Goal: Task Accomplishment & Management: Complete application form

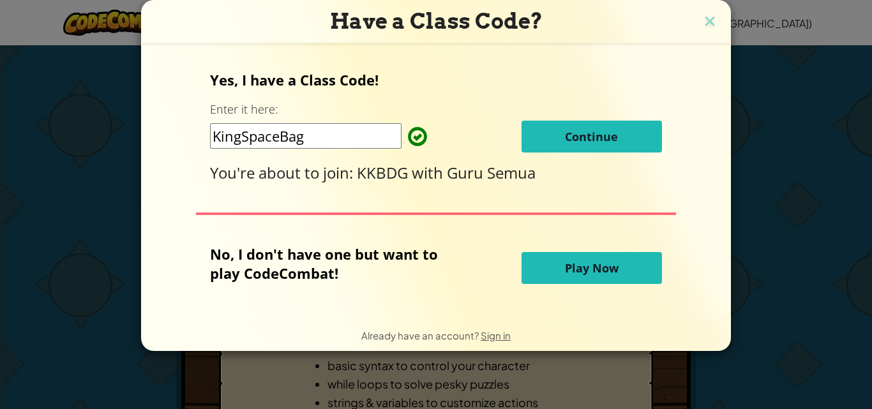
drag, startPoint x: 591, startPoint y: 132, endPoint x: 871, endPoint y: 154, distance: 281.0
click at [861, 154] on div "Have a Class Code? Yes, I have a Class Code! Enter it here: KingSpaceBag Contin…" at bounding box center [436, 204] width 872 height 409
click at [861, 166] on div "Have a Class Code? Yes, I have a Class Code! Enter it here: KingSpaceBag Contin…" at bounding box center [436, 204] width 872 height 409
click at [609, 135] on span "Continue" at bounding box center [591, 136] width 53 height 15
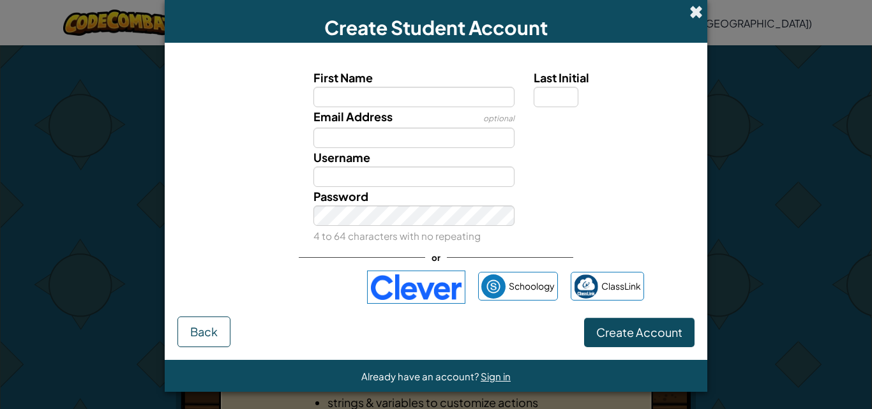
click at [689, 11] on span at bounding box center [695, 11] width 13 height 13
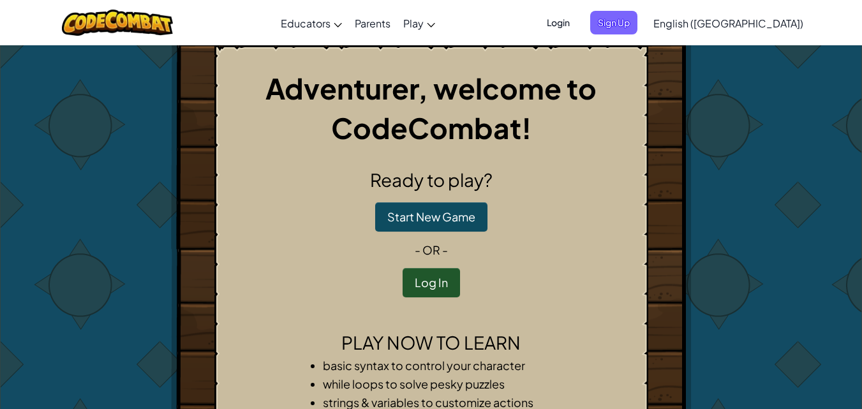
click at [577, 24] on span "Login" at bounding box center [558, 23] width 38 height 24
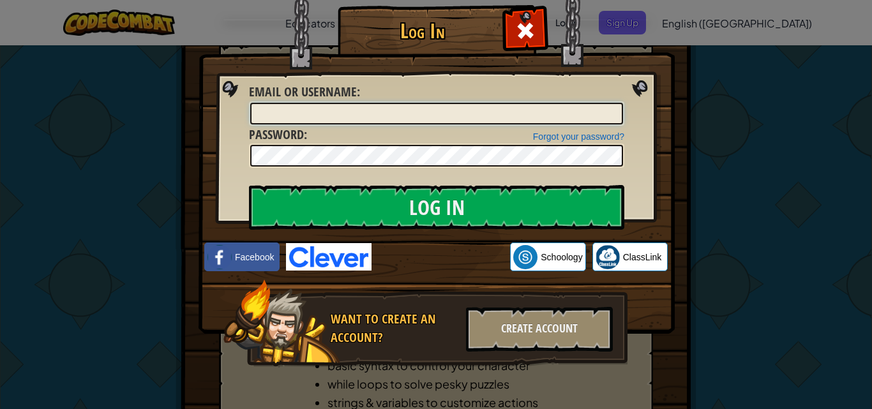
click at [367, 110] on input "Email or Username :" at bounding box center [436, 114] width 373 height 22
click at [371, 117] on input "[EMAIL_ADDRESS][DOMAIN_NAME]" at bounding box center [436, 114] width 373 height 22
type input "[EMAIL_ADDRESS][DOMAIN_NAME]"
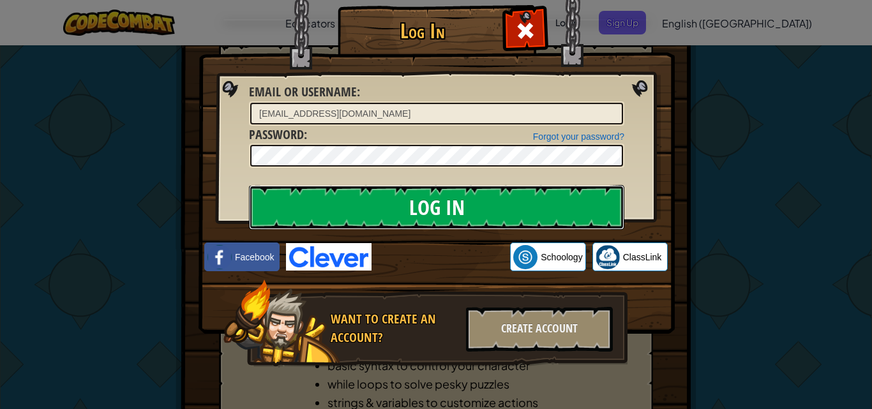
click at [285, 210] on input "Log In" at bounding box center [436, 207] width 375 height 45
click at [378, 199] on input "Log In" at bounding box center [436, 207] width 375 height 45
click at [465, 214] on input "Log In" at bounding box center [436, 207] width 375 height 45
